Goal: Information Seeking & Learning: Learn about a topic

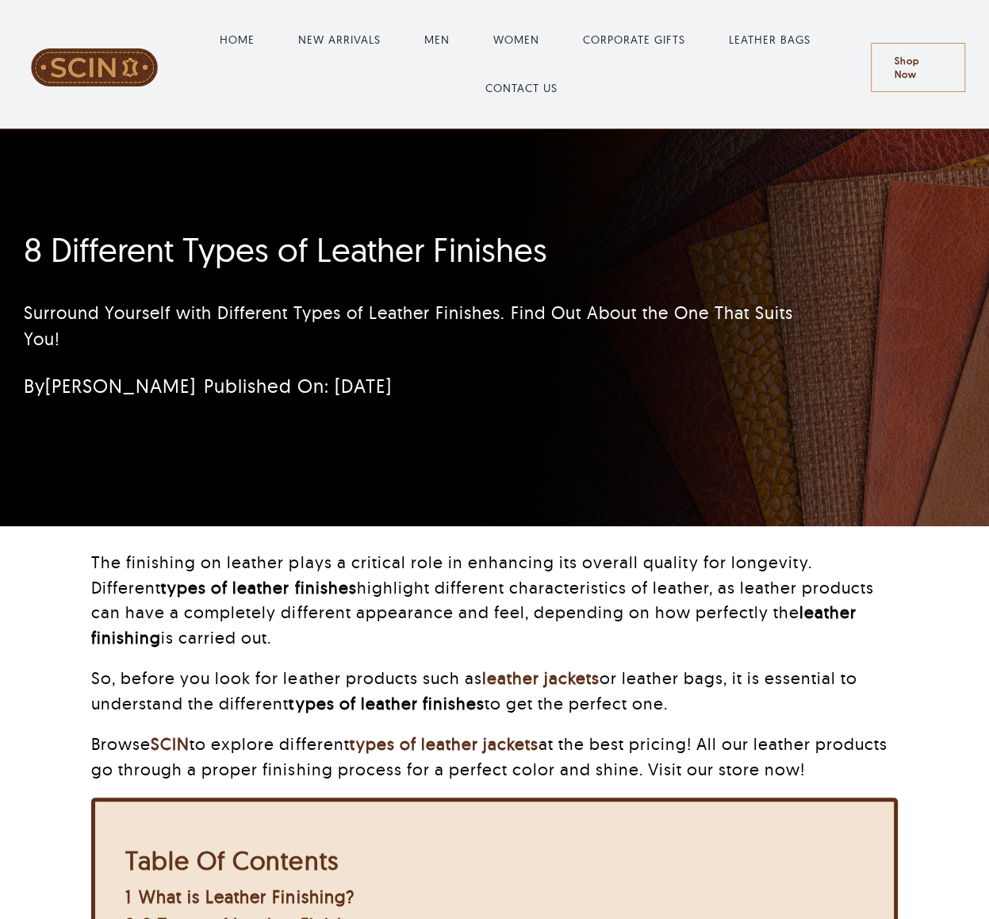
drag, startPoint x: 0, startPoint y: 0, endPoint x: 270, endPoint y: 583, distance: 642.4
click at [270, 583] on strong "types of leather finishes" at bounding box center [258, 587] width 195 height 21
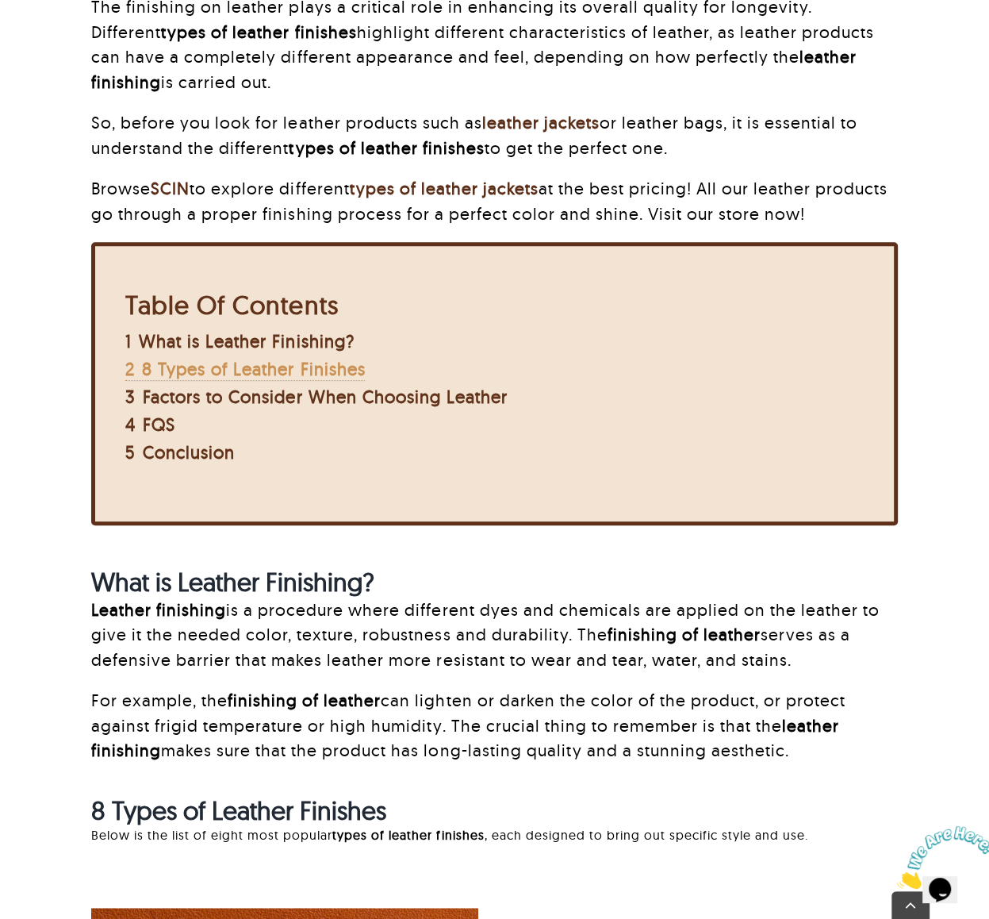
click at [220, 360] on span "8 Types of Leather Finishes" at bounding box center [253, 369] width 223 height 22
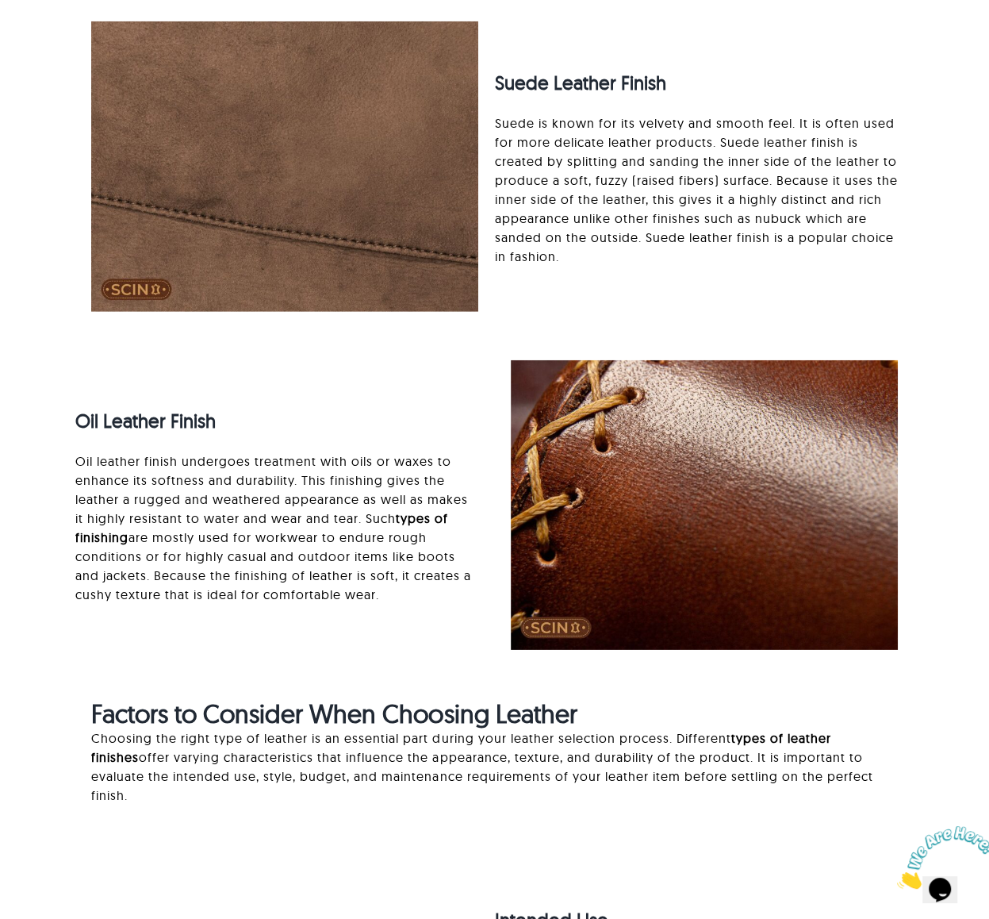
scroll to position [3073, 0]
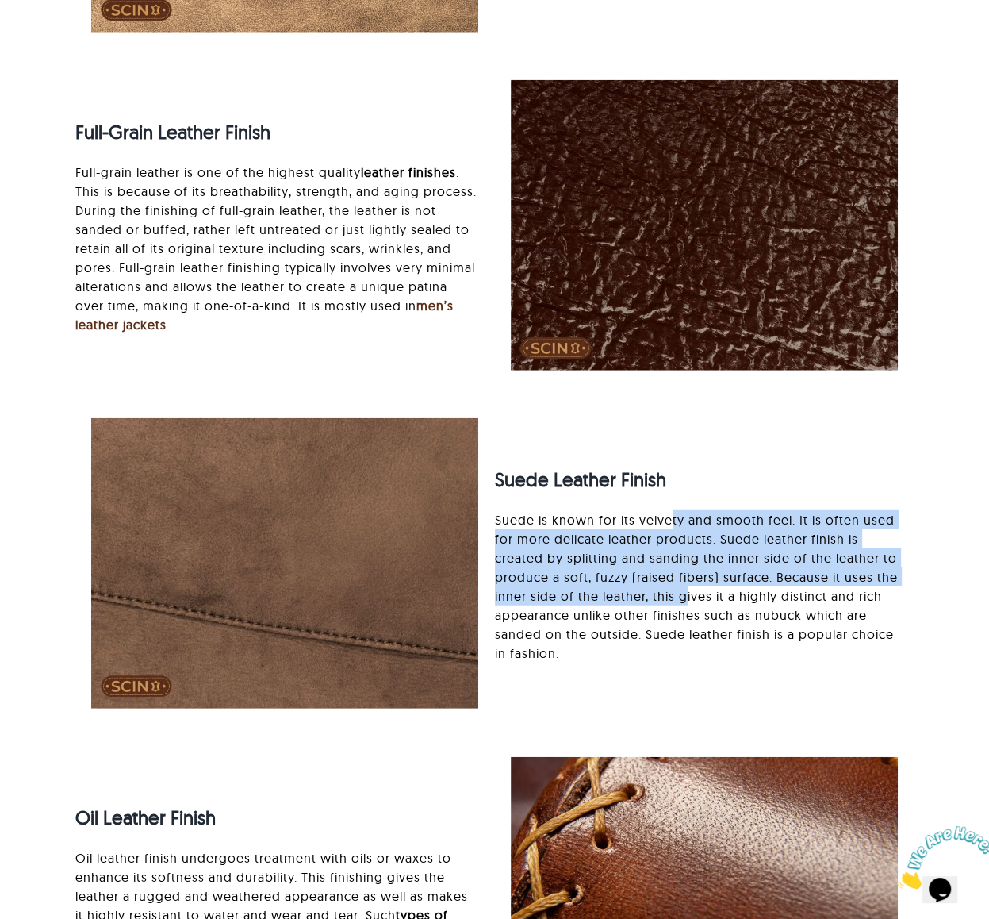
drag, startPoint x: 672, startPoint y: 518, endPoint x: 686, endPoint y: 599, distance: 82.2
click at [686, 599] on p "Suede is known for its velvety and smooth feel. It is often used for more delic…" at bounding box center [696, 586] width 403 height 152
click at [687, 600] on p "Suede is known for its velvety and smooth feel. It is often used for more delic…" at bounding box center [696, 586] width 403 height 152
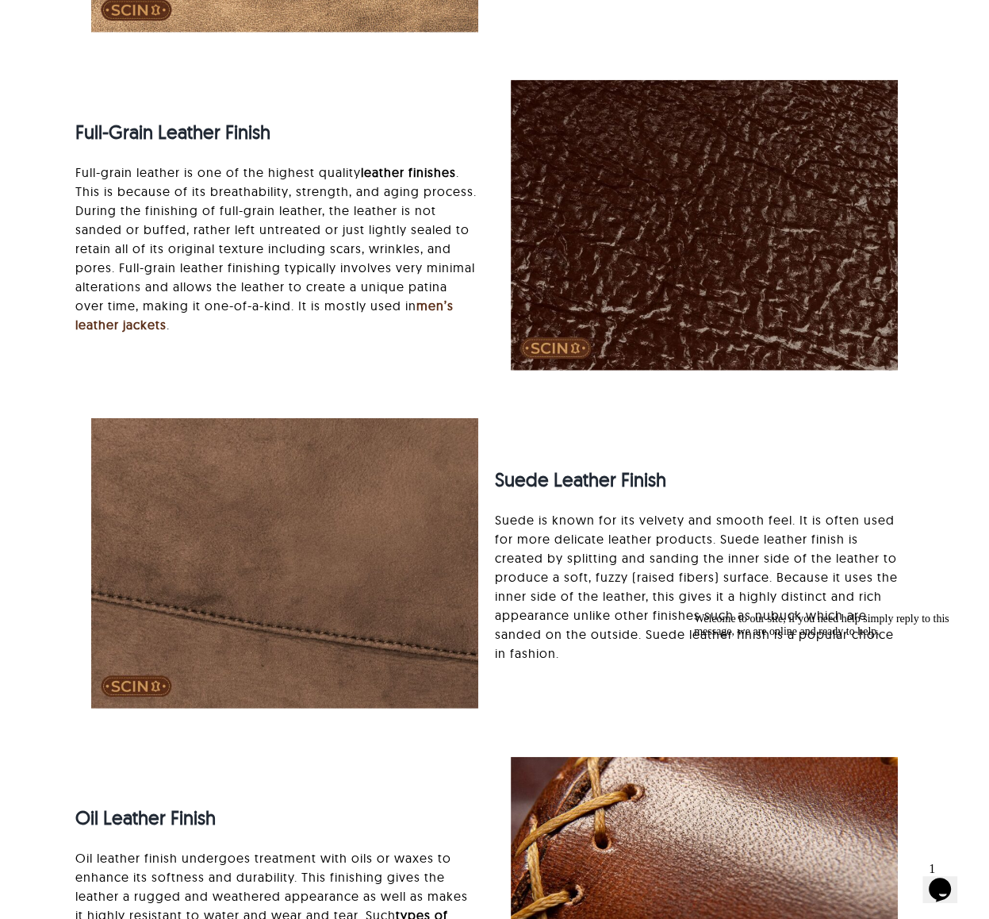
drag, startPoint x: 774, startPoint y: 628, endPoint x: 595, endPoint y: 525, distance: 206.8
click html "Welcome to our site, if you need help simply reply to this message, we are onli…"
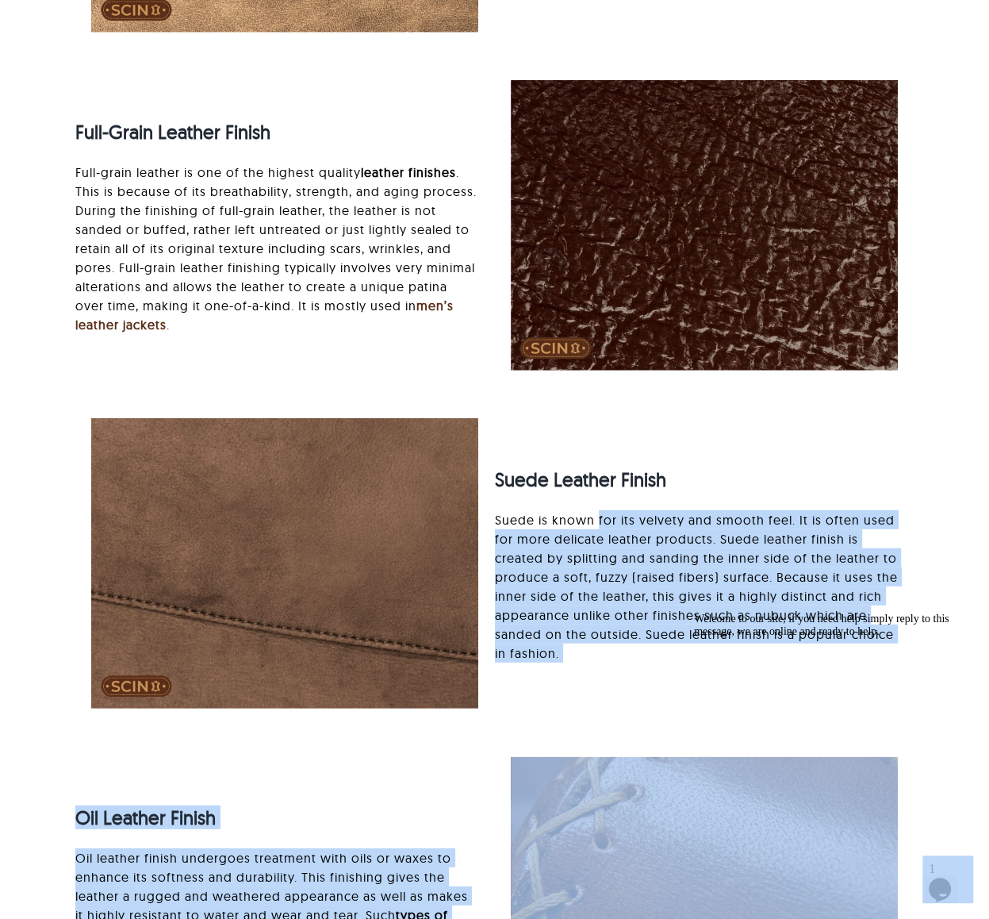
drag, startPoint x: 1287, startPoint y: 1121, endPoint x: 768, endPoint y: 638, distance: 708.9
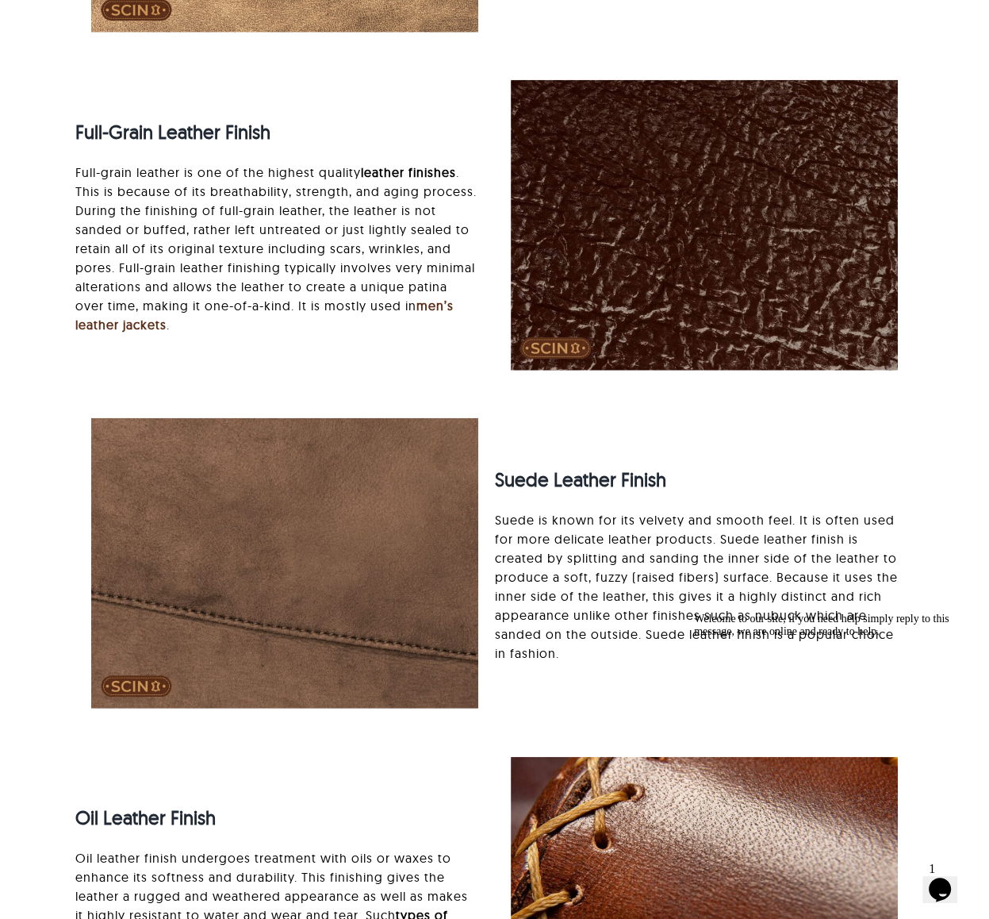
click at [757, 620] on div "Welcome to our site, if you need help simply reply to this message, we are onli…" at bounding box center [837, 624] width 286 height 25
drag, startPoint x: 753, startPoint y: 623, endPoint x: 631, endPoint y: 530, distance: 153.3
click html "Welcome to our site, if you need help simply reply to this message, we are onli…"
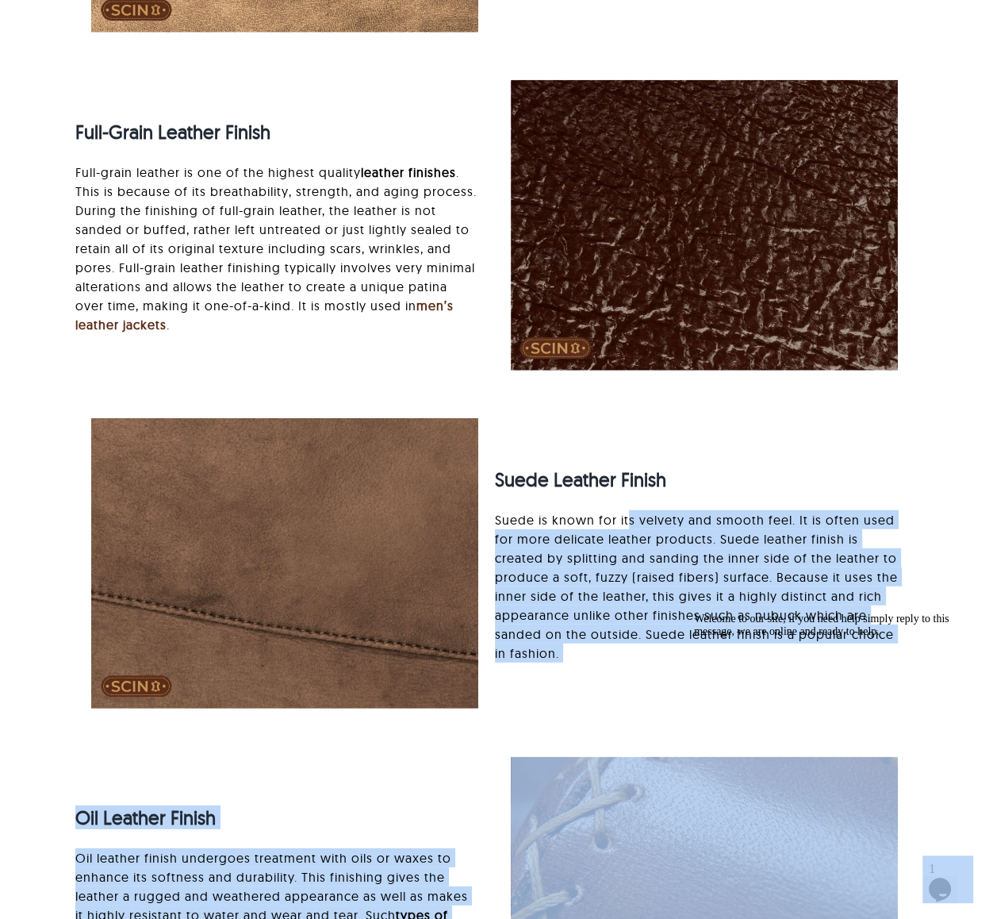
drag, startPoint x: 1313, startPoint y: 1124, endPoint x: 725, endPoint y: 623, distance: 772.5
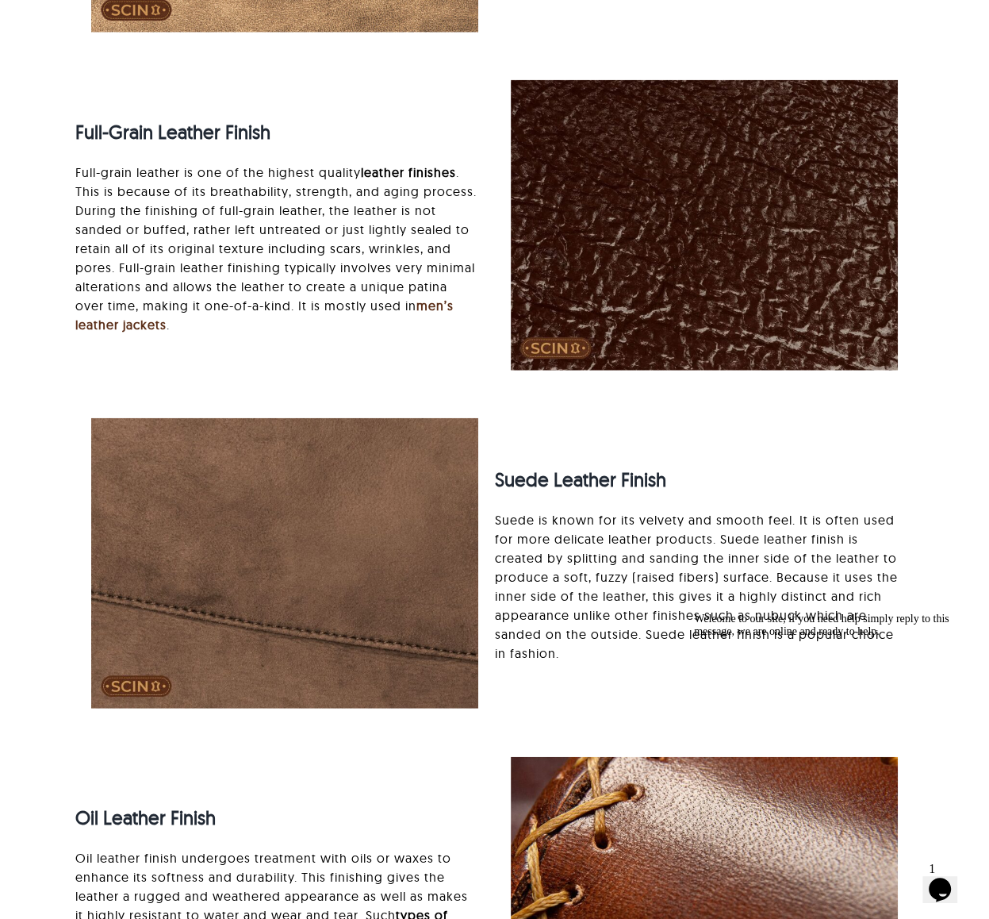
click at [725, 623] on div "Welcome to our site, if you need help simply reply to this message, we are onli…" at bounding box center [837, 624] width 286 height 25
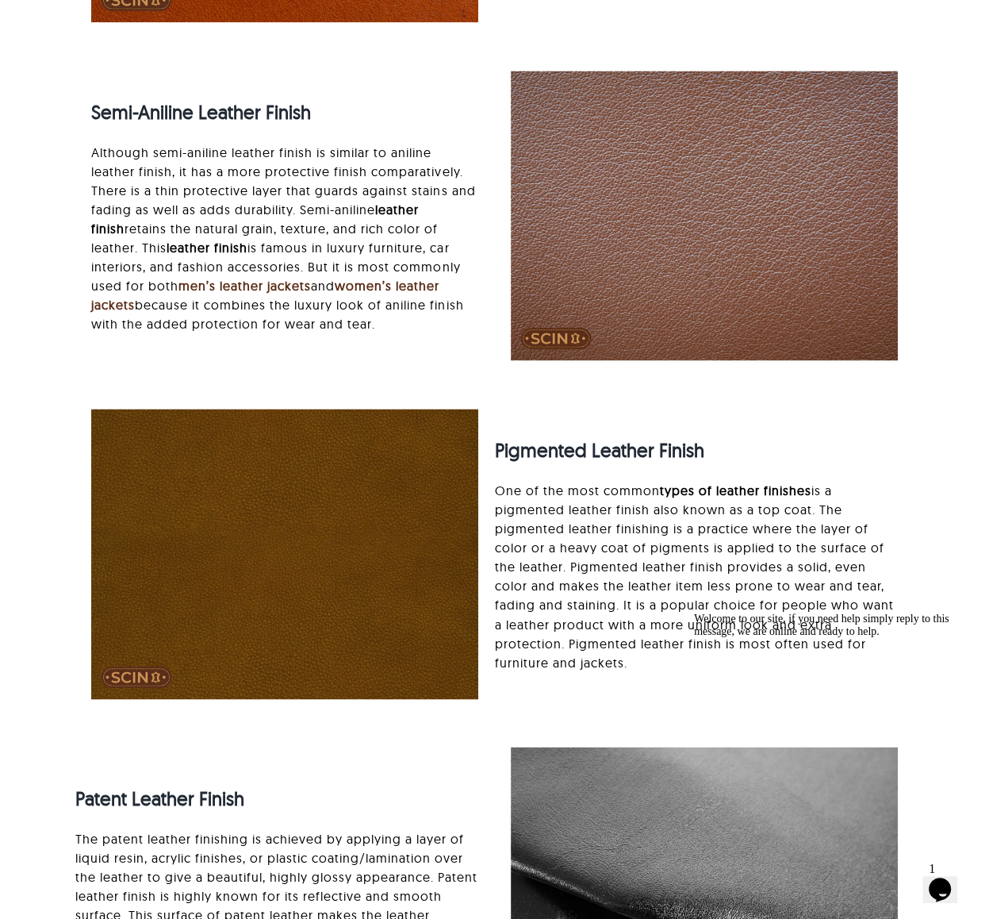
scroll to position [1566, 0]
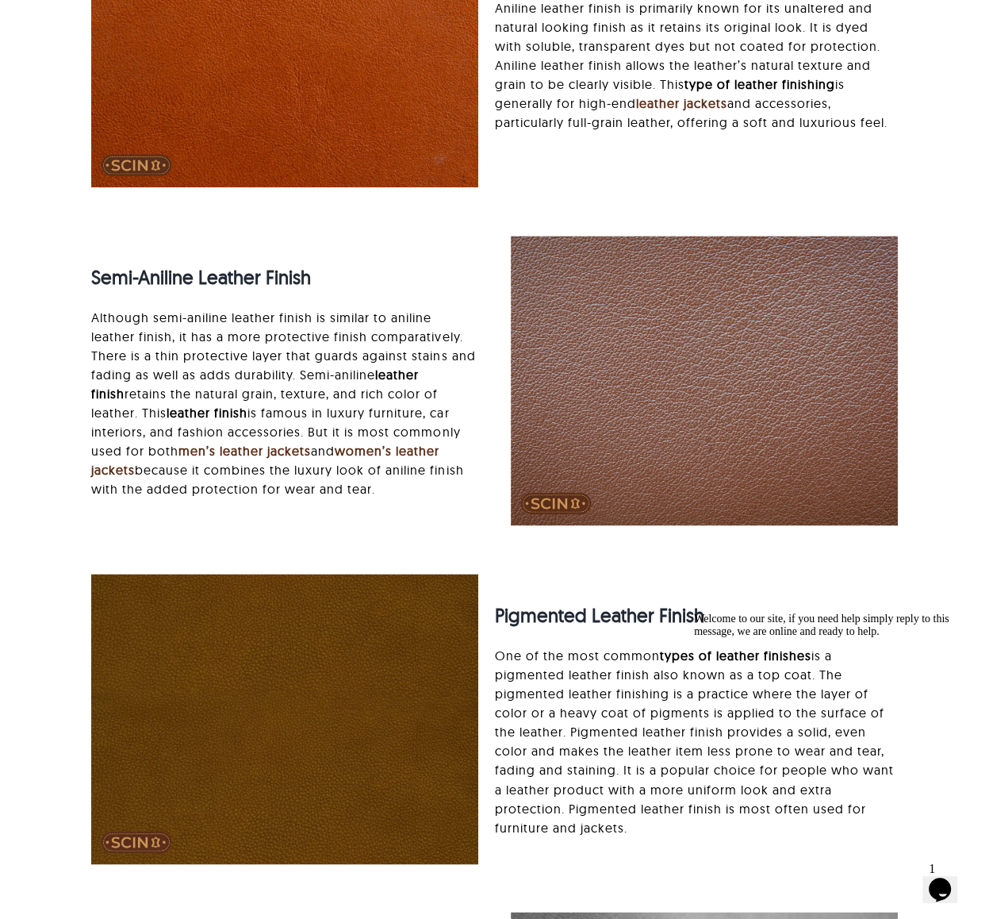
click at [322, 370] on p "Although semi-aniline leather finish is similar to aniline leather finish, it h…" at bounding box center [284, 403] width 387 height 190
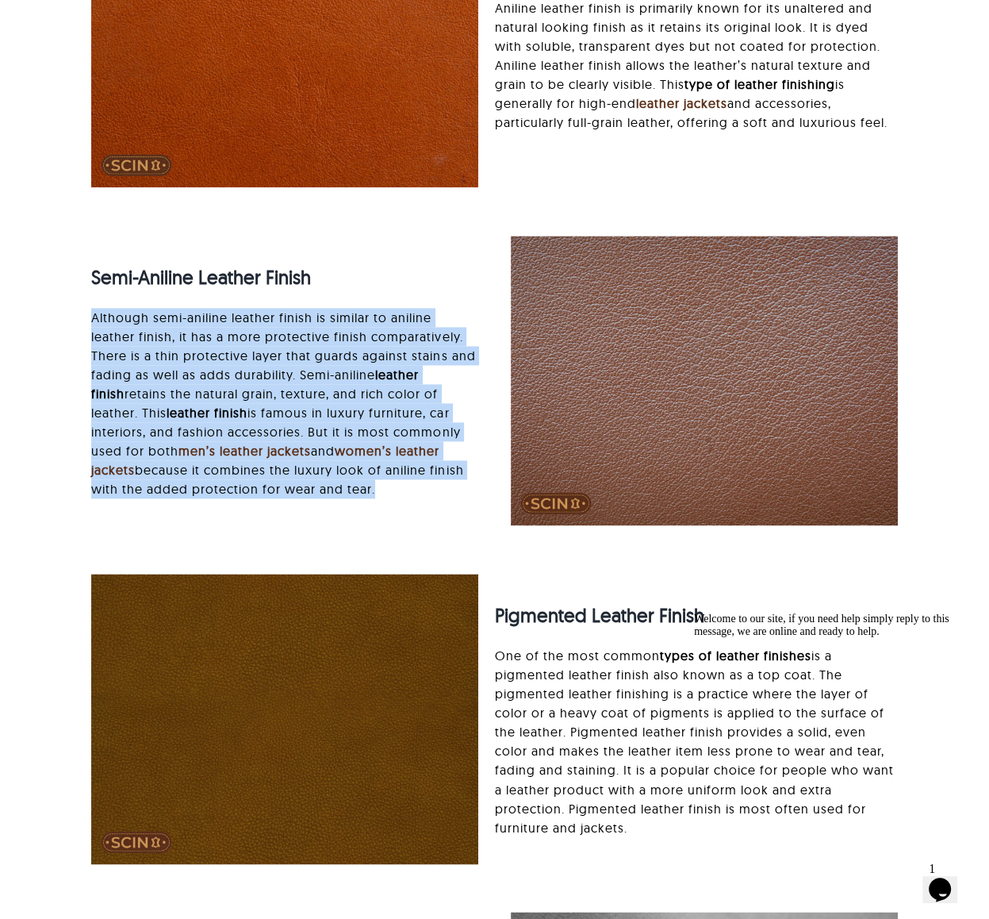
click at [322, 370] on p "Although semi-aniline leather finish is similar to aniline leather finish, it h…" at bounding box center [284, 403] width 387 height 190
click at [228, 343] on p "Although semi-aniline leather finish is similar to aniline leather finish, it h…" at bounding box center [284, 403] width 387 height 190
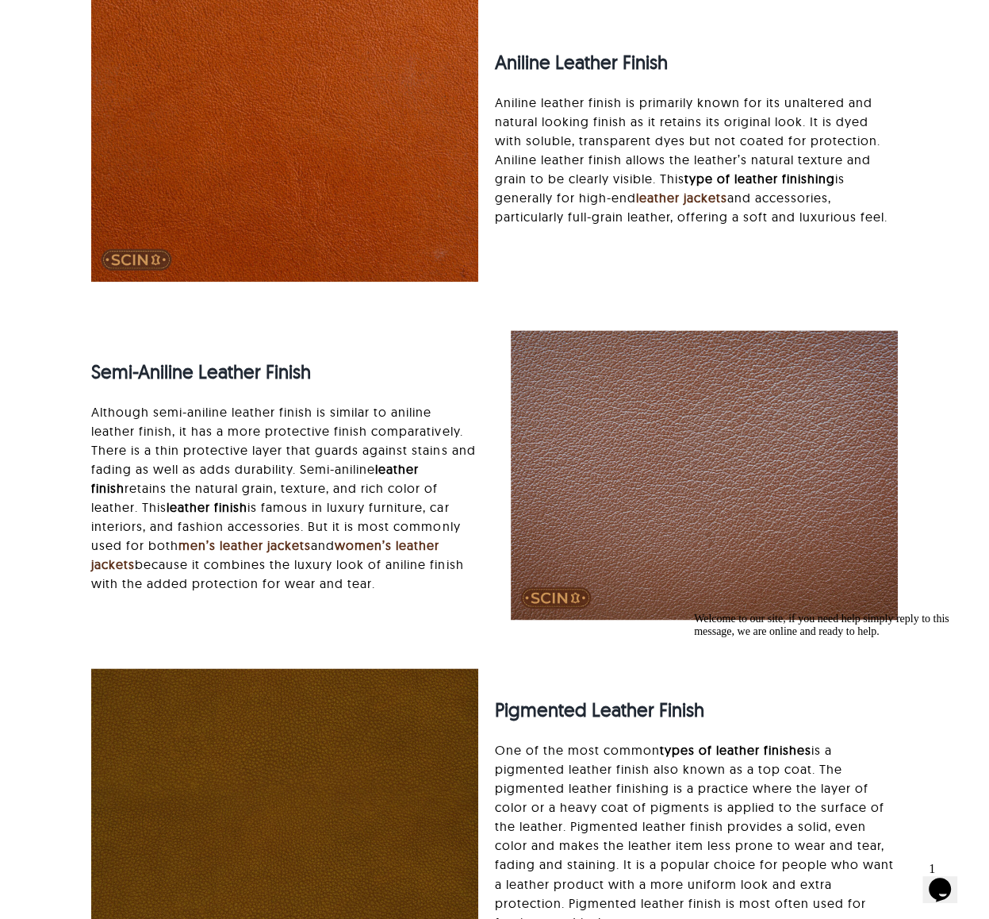
scroll to position [1249, 0]
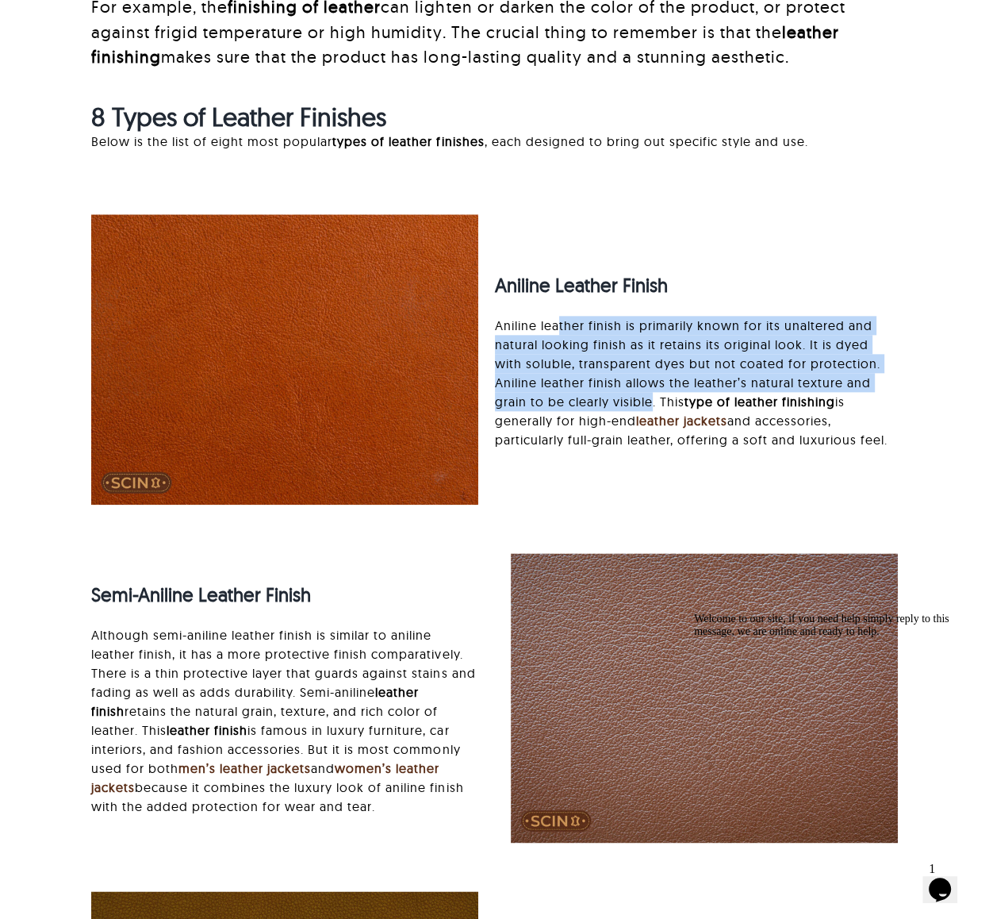
drag, startPoint x: 559, startPoint y: 321, endPoint x: 654, endPoint y: 401, distance: 123.3
click at [654, 401] on p "Aniline leather finish is primarily known for its unaltered and natural looking…" at bounding box center [696, 382] width 403 height 133
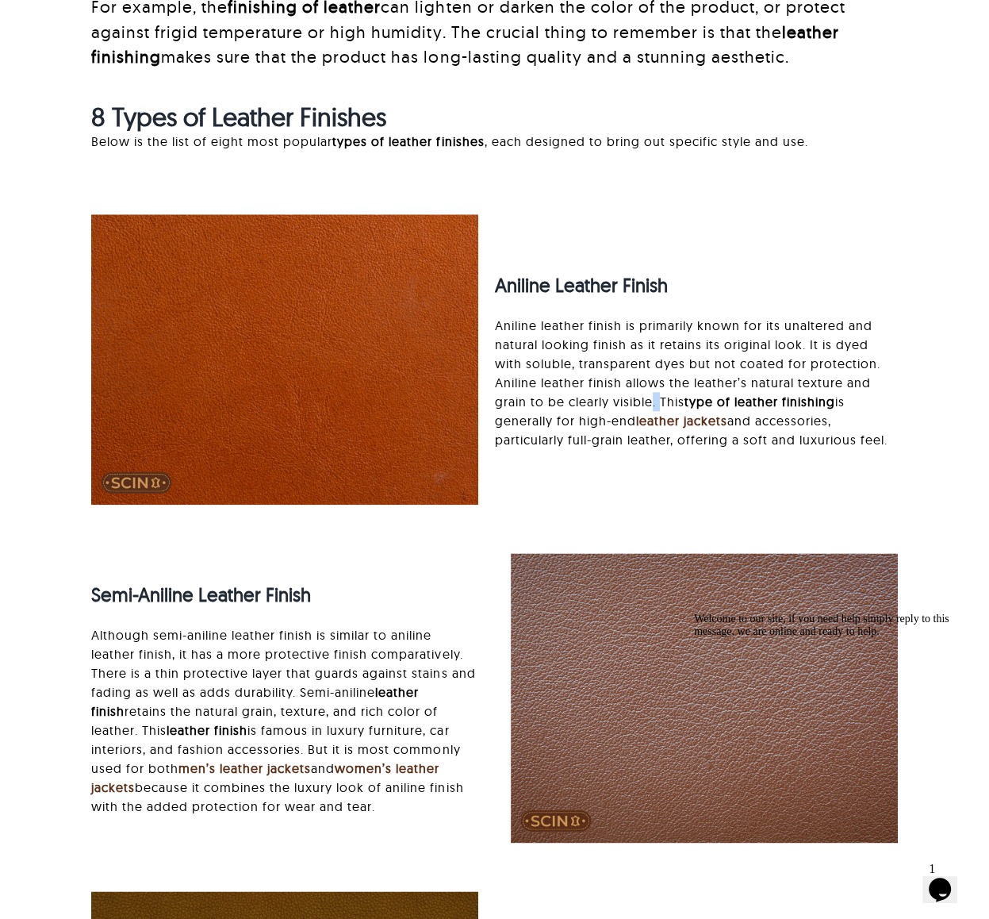
click at [654, 401] on p "Aniline leather finish is primarily known for its unaltered and natural looking…" at bounding box center [696, 382] width 403 height 133
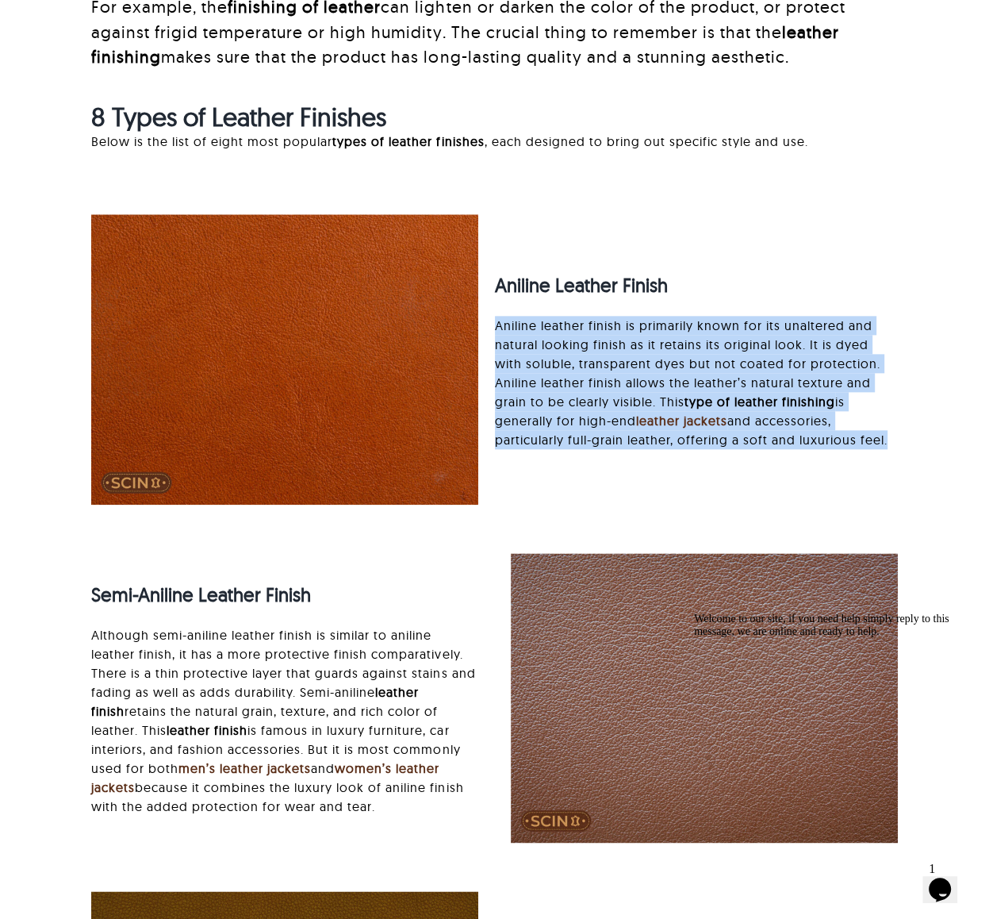
click at [654, 401] on p "Aniline leather finish is primarily known for its unaltered and natural looking…" at bounding box center [696, 382] width 403 height 133
click at [604, 390] on p "Aniline leather finish is primarily known for its unaltered and natural looking…" at bounding box center [696, 382] width 403 height 133
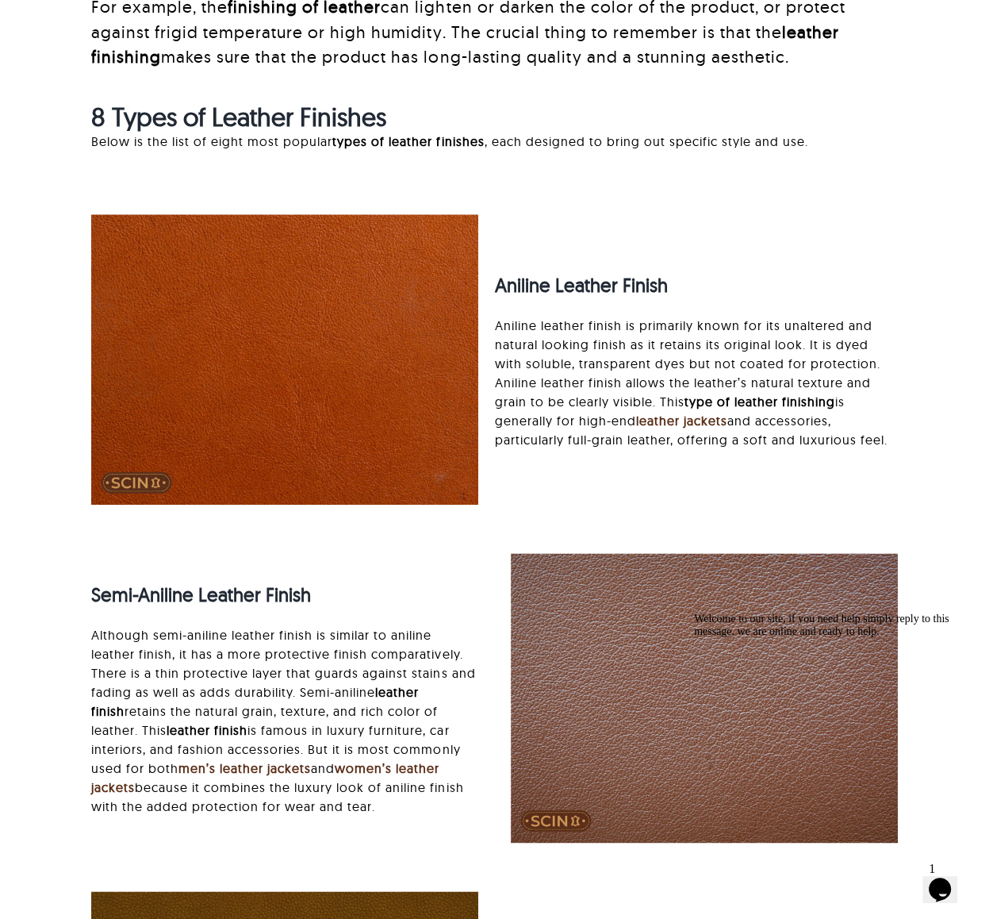
click at [845, 317] on p "Aniline leather finish is primarily known for its unaltered and natural looking…" at bounding box center [696, 382] width 403 height 133
